Goal: Information Seeking & Learning: Learn about a topic

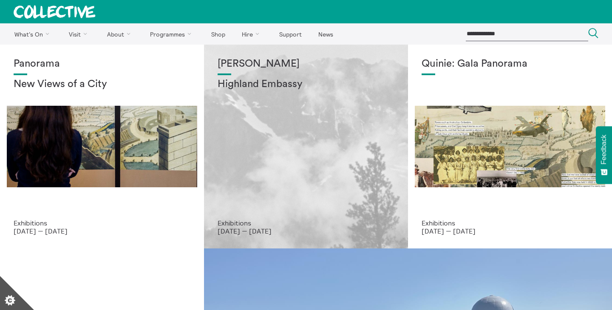
click at [239, 73] on div "[PERSON_NAME] Highland Embassy" at bounding box center [306, 138] width 177 height 161
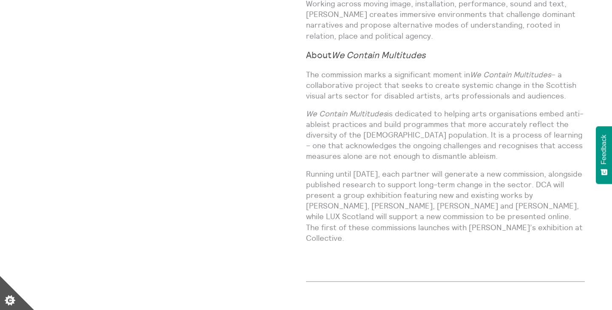
scroll to position [821, 0]
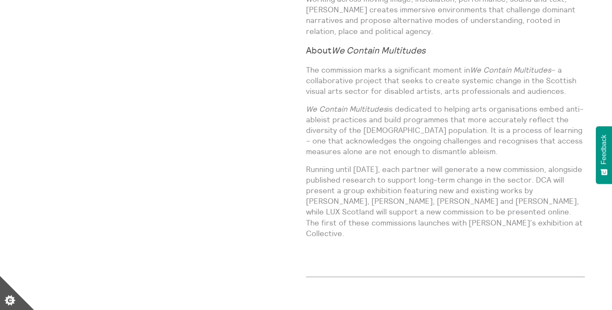
click at [562, 65] on p "The commission marks a significant moment in We Contain Multitudes – a collabor…" at bounding box center [445, 81] width 279 height 32
click at [505, 65] on em "We Contain Multitudes" at bounding box center [510, 70] width 81 height 10
drag, startPoint x: 472, startPoint y: 47, endPoint x: 534, endPoint y: 103, distance: 83.6
click at [534, 104] on p "We Contain Multitudes is dedicated to helping arts organisations embed anti-abl…" at bounding box center [445, 131] width 279 height 54
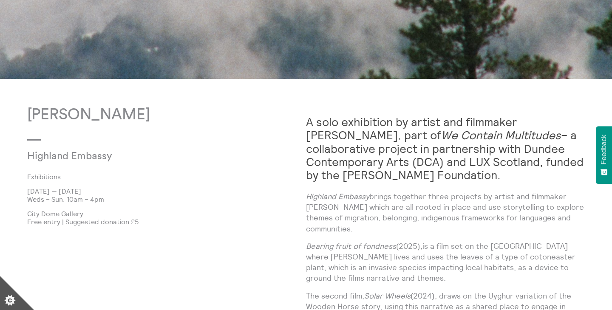
scroll to position [428, 0]
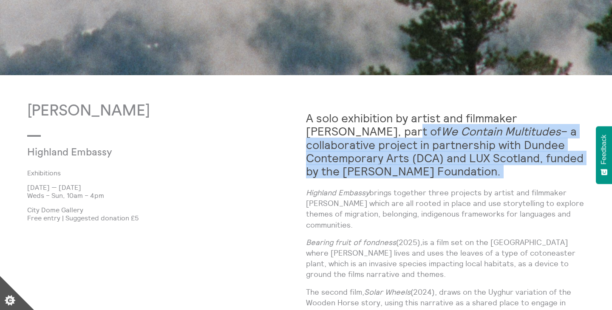
drag, startPoint x: 349, startPoint y: 135, endPoint x: 448, endPoint y: 179, distance: 108.0
copy div "We Contain Multitudes – a collaborative project in partnership with Dundee Cont…"
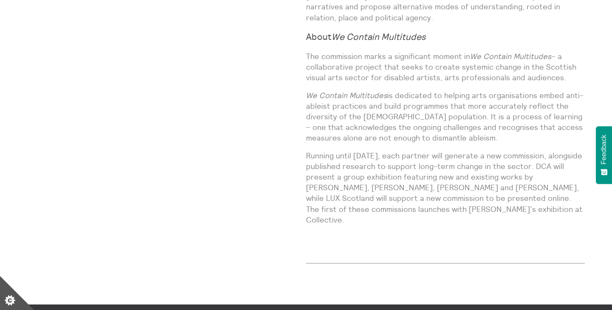
scroll to position [834, 0]
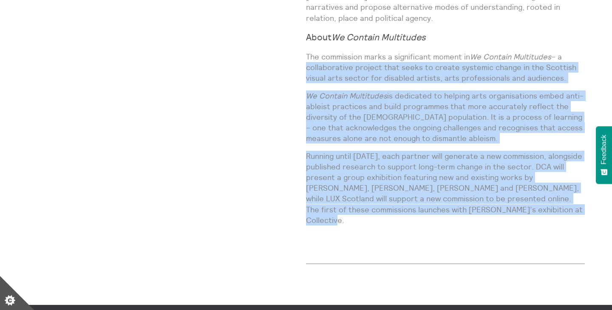
drag, startPoint x: 559, startPoint y: 34, endPoint x: 524, endPoint y: 190, distance: 159.8
copy div "a collaborative project that seeks to create systemic change in the Scottish vi…"
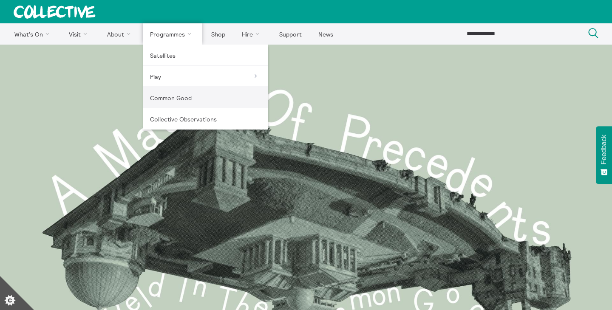
click at [187, 102] on link "Common Good" at bounding box center [205, 97] width 125 height 21
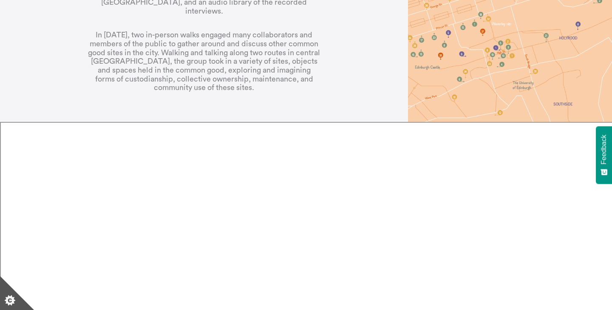
scroll to position [971, 0]
